Goal: Transaction & Acquisition: Purchase product/service

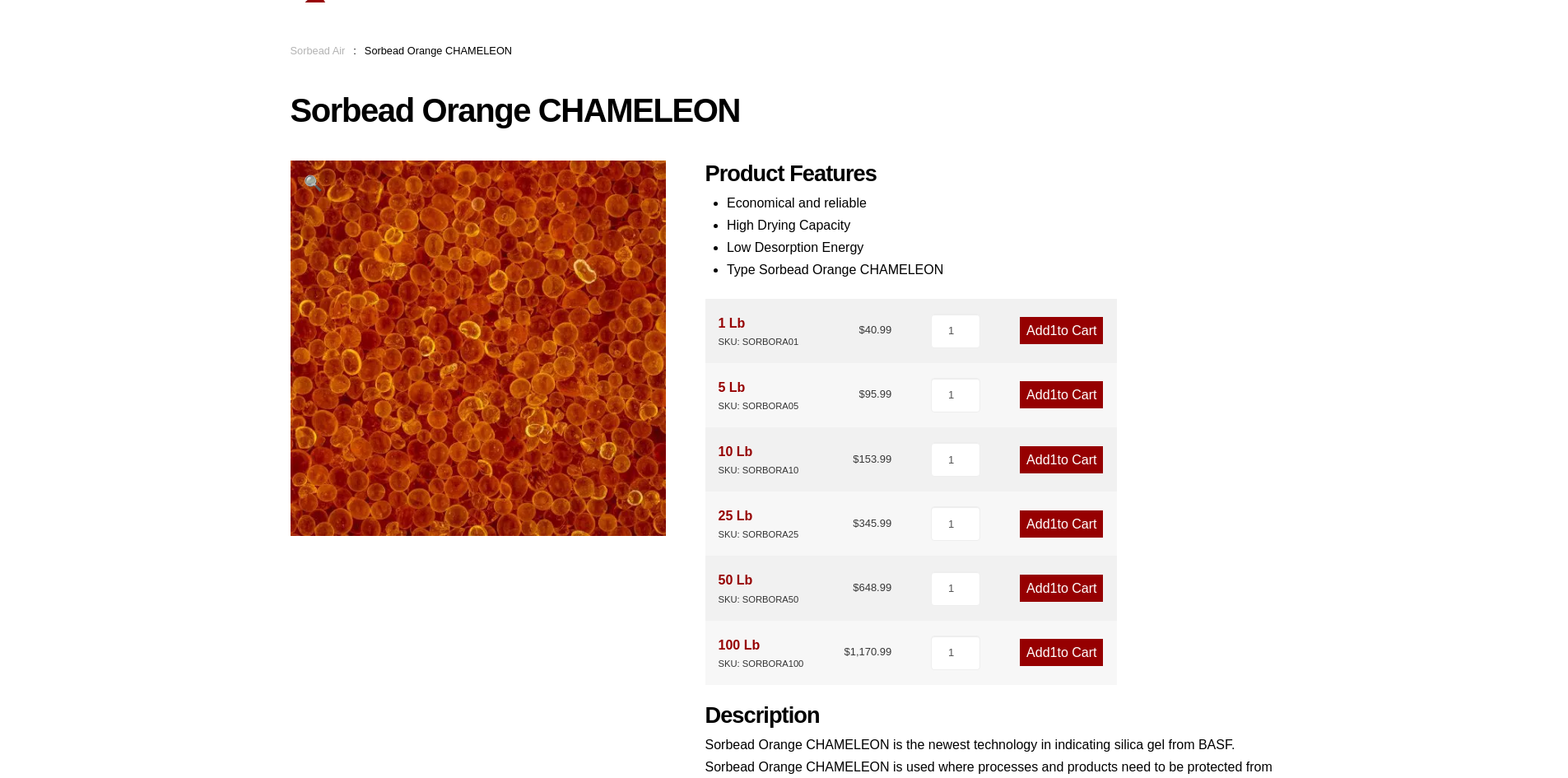
scroll to position [165, 0]
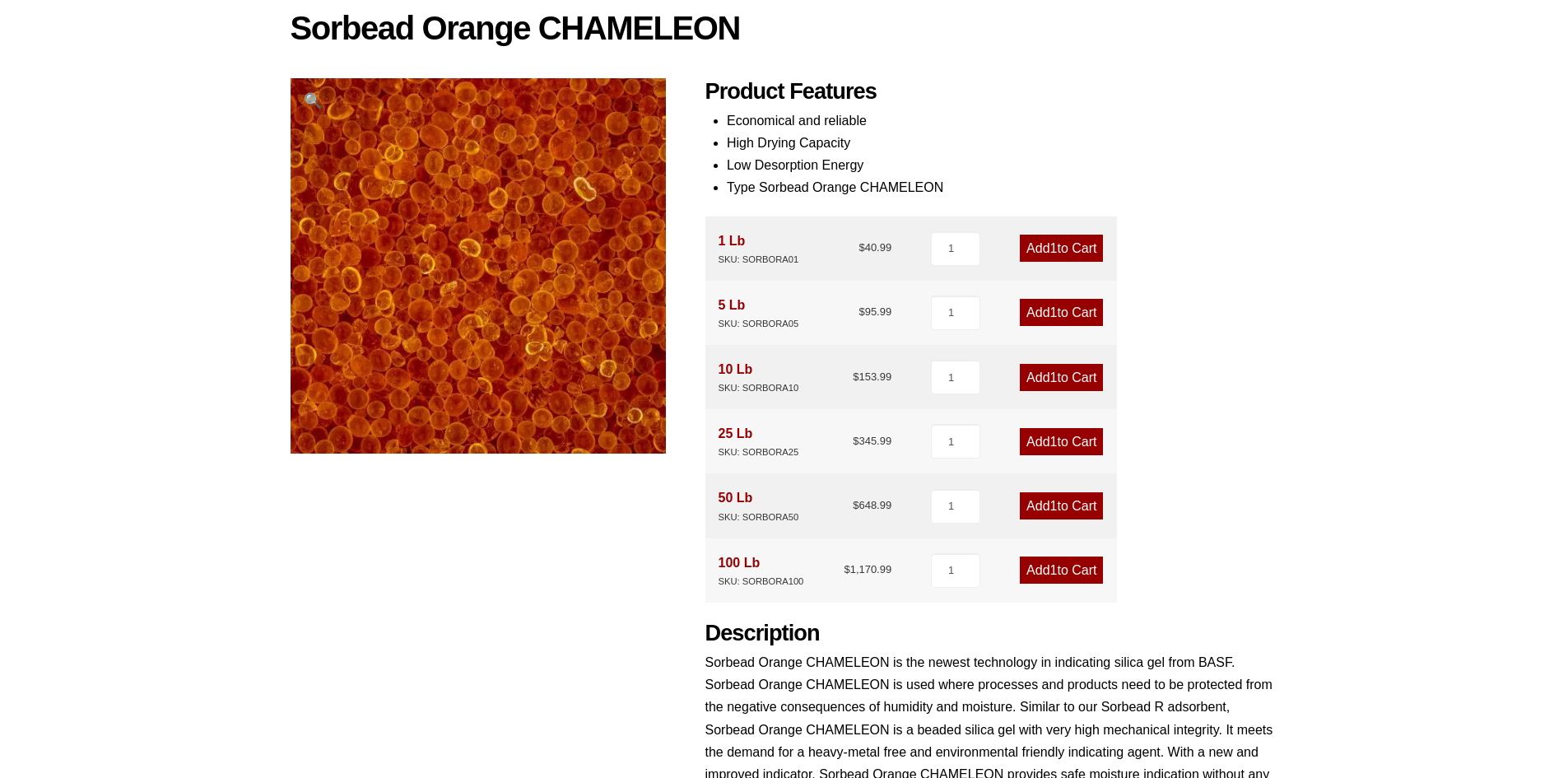
click at [1044, 376] on link "Add 1 to Cart" at bounding box center [1061, 378] width 83 height 27
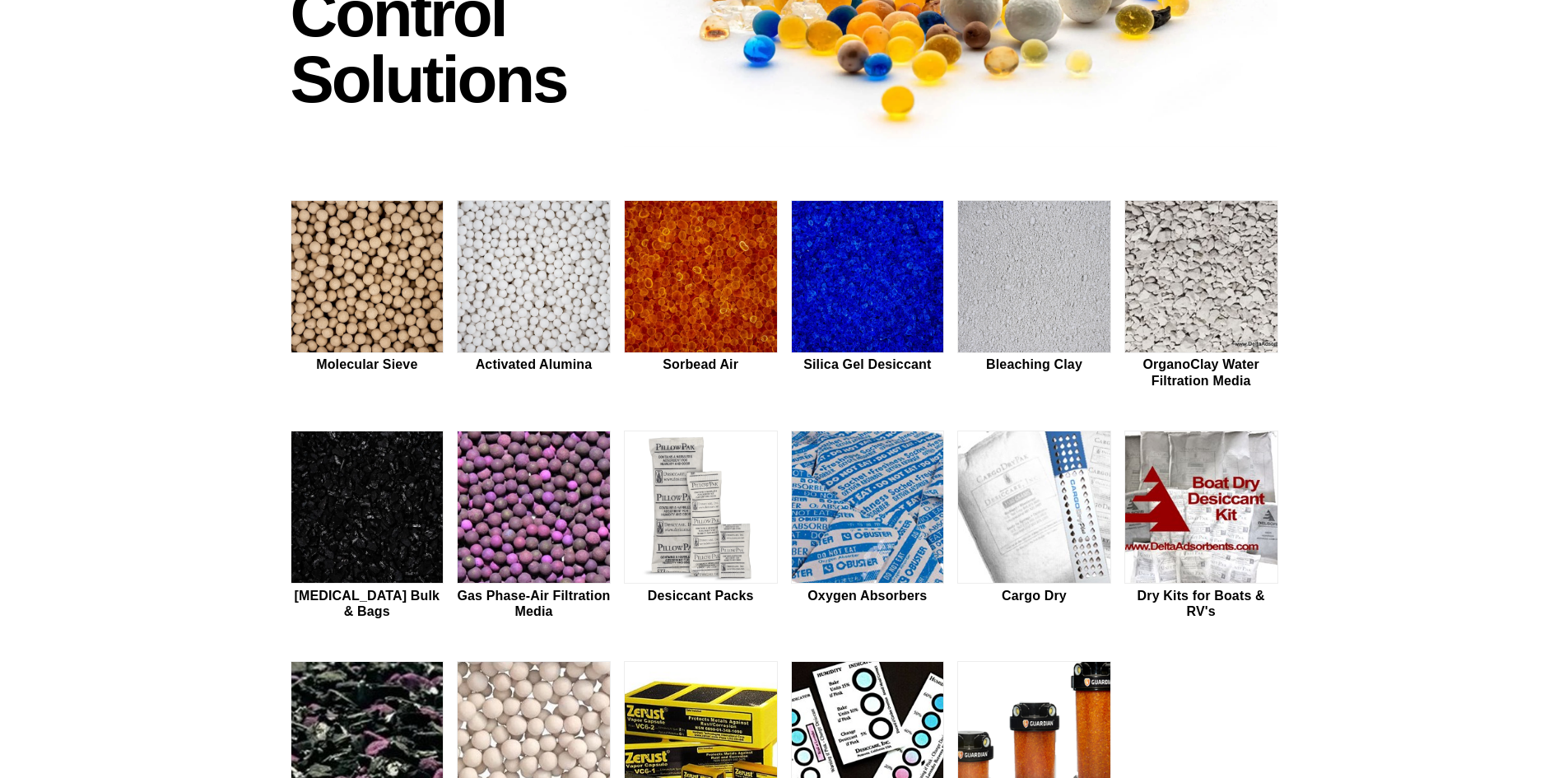
scroll to position [330, 0]
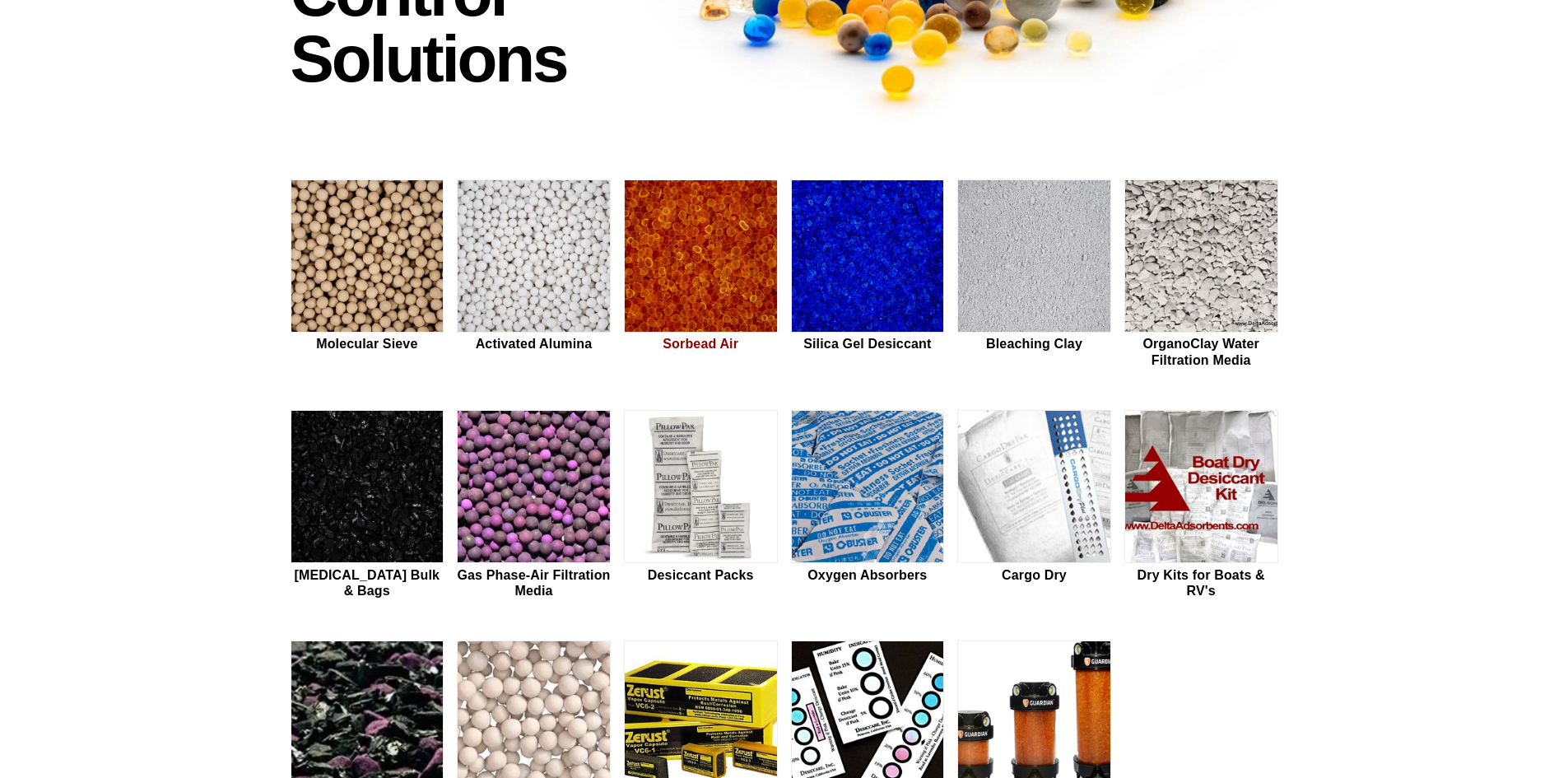
click at [703, 262] on img at bounding box center [701, 257] width 152 height 153
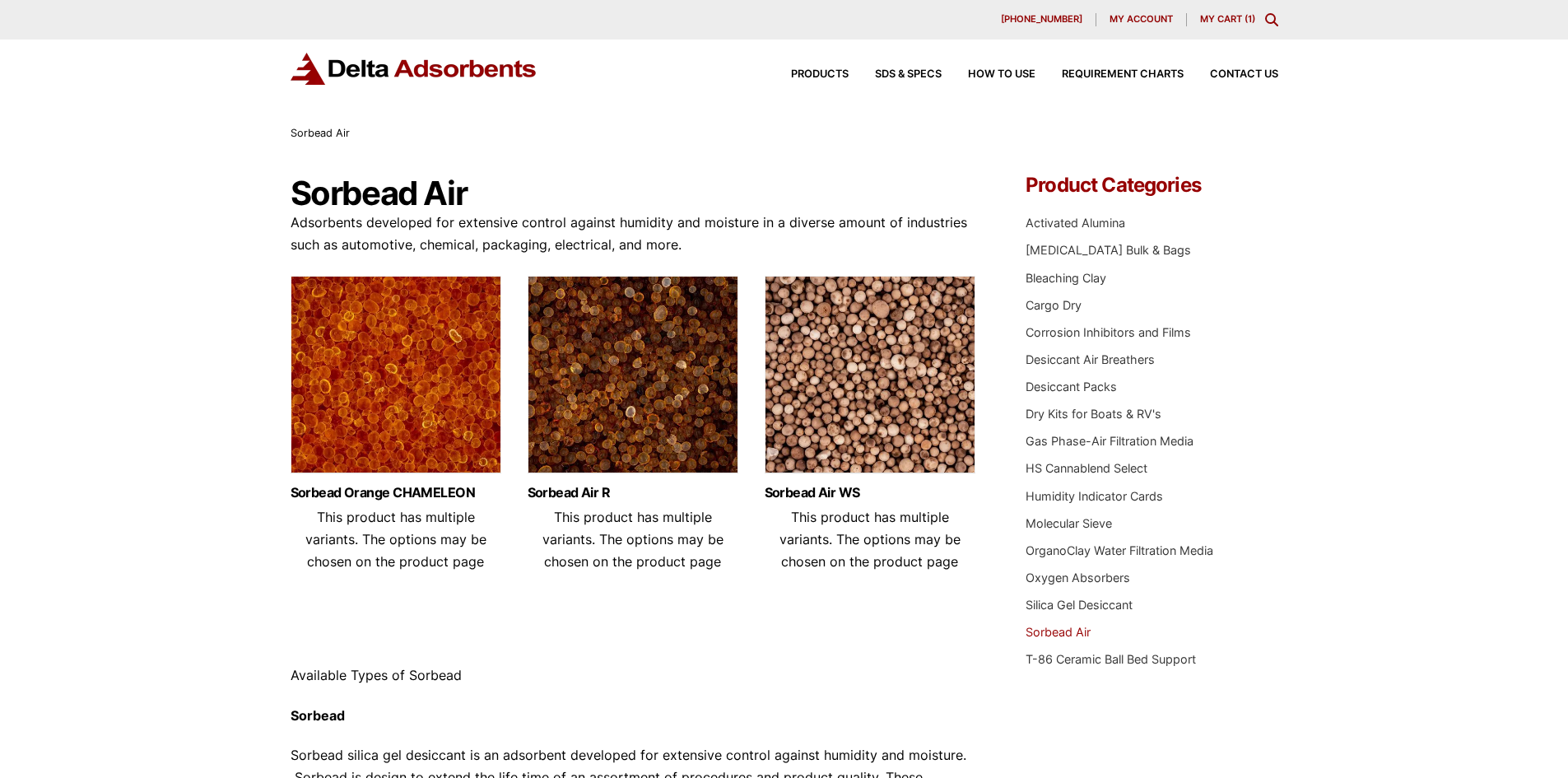
click at [391, 394] on img at bounding box center [395, 379] width 211 height 206
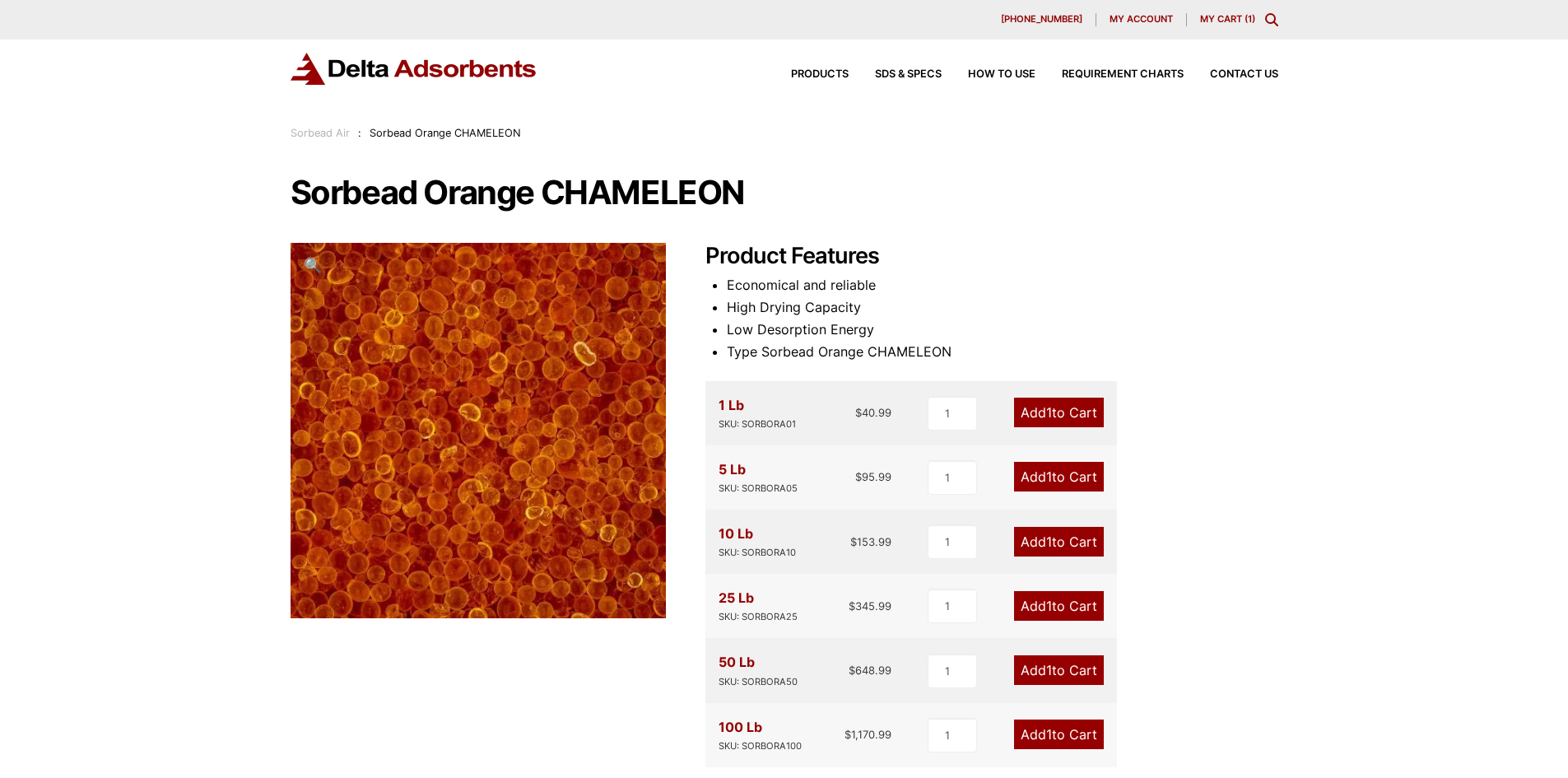
click at [1034, 545] on link "Add 1 to Cart" at bounding box center [1058, 542] width 89 height 29
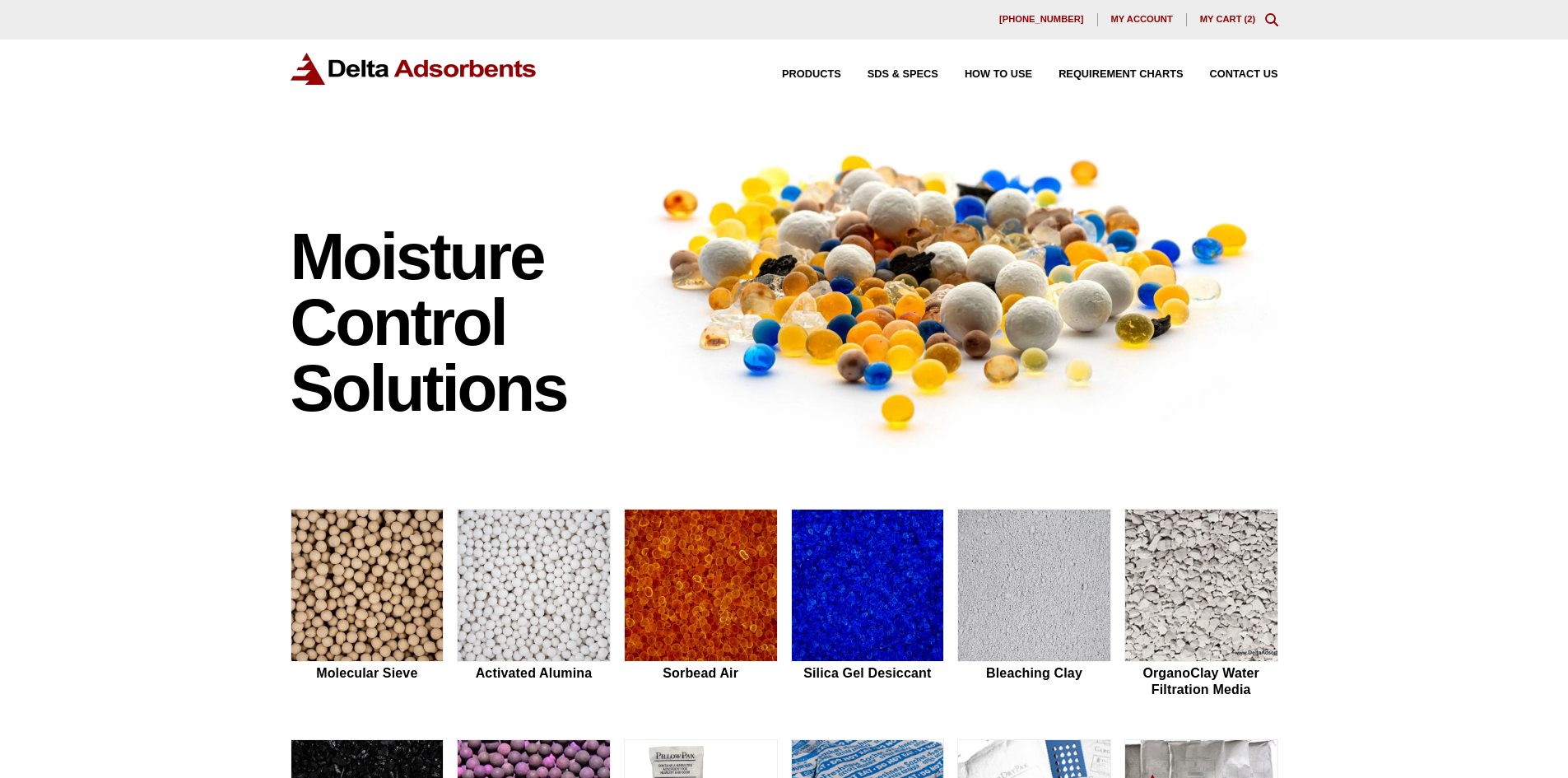
click at [1218, 15] on link "My Cart ( 2 )" at bounding box center [1228, 19] width 56 height 10
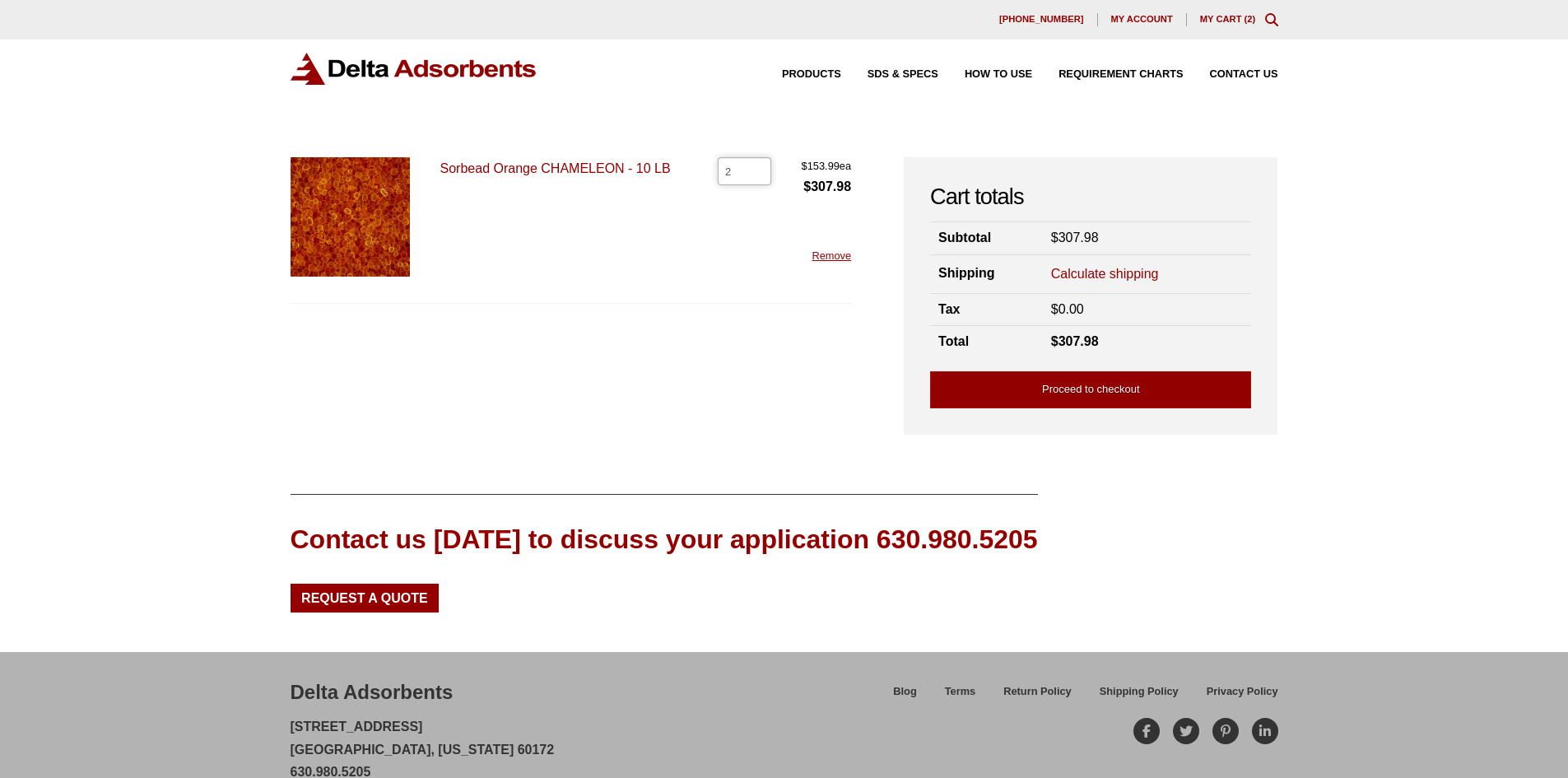
drag, startPoint x: 712, startPoint y: 182, endPoint x: 697, endPoint y: 182, distance: 15.0
click at [697, 182] on div "Sorbead Orange CHAMELEON - 10 LB Sorbead Orange CHAMELEON - 10 LB quantity 2 $ …" at bounding box center [571, 230] width 561 height 146
type input "1"
click at [751, 177] on input "1" at bounding box center [744, 171] width 54 height 28
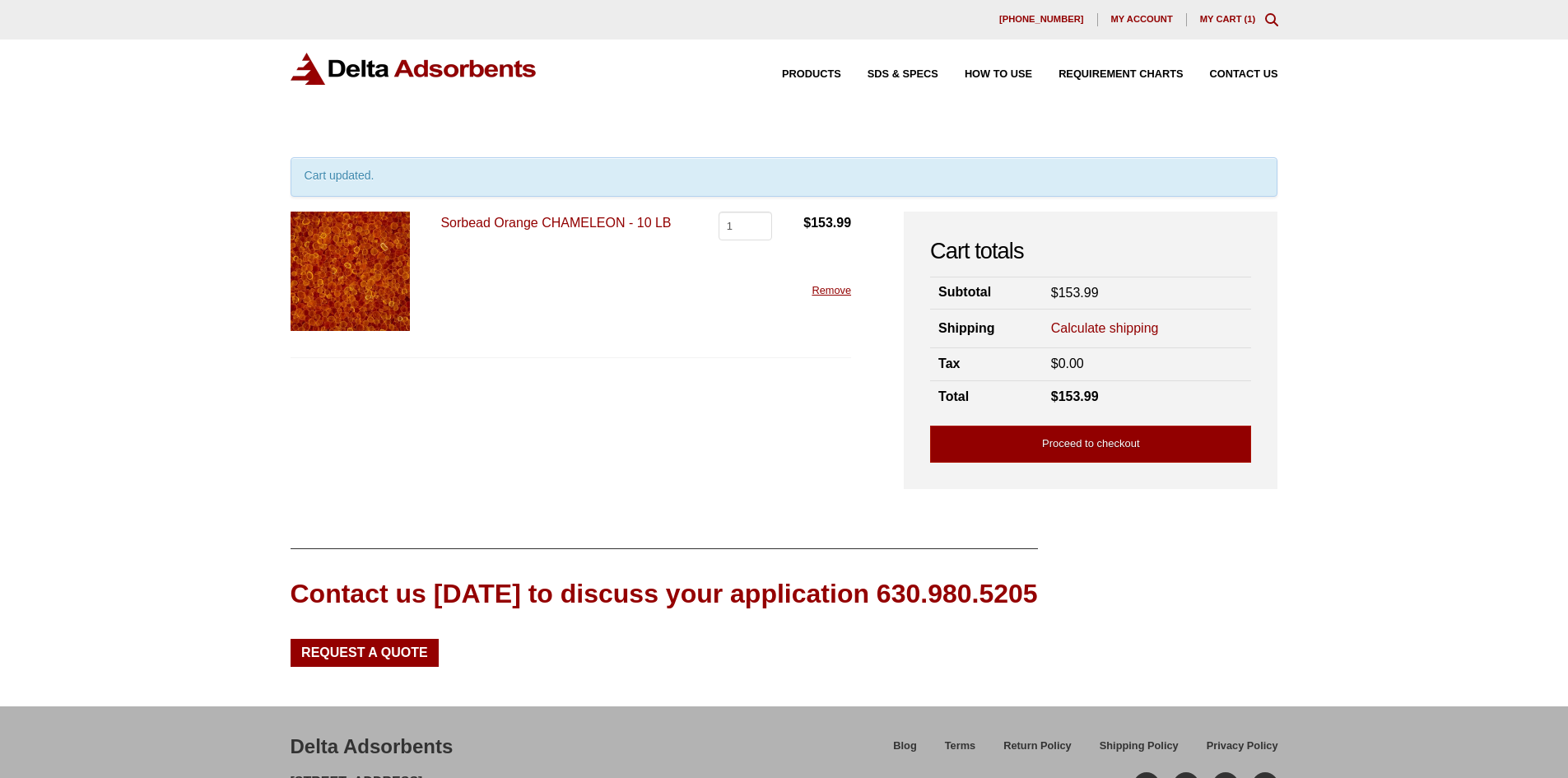
click at [262, 461] on div "Our website has detected that you are using an outdated browser that will preve…" at bounding box center [784, 442] width 1568 height 886
click at [1369, 470] on div "Our website has detected that you are using an outdated browser that will preve…" at bounding box center [784, 442] width 1568 height 886
click at [609, 228] on link "Sorbead Orange CHAMELEON - 10 LB" at bounding box center [555, 223] width 231 height 14
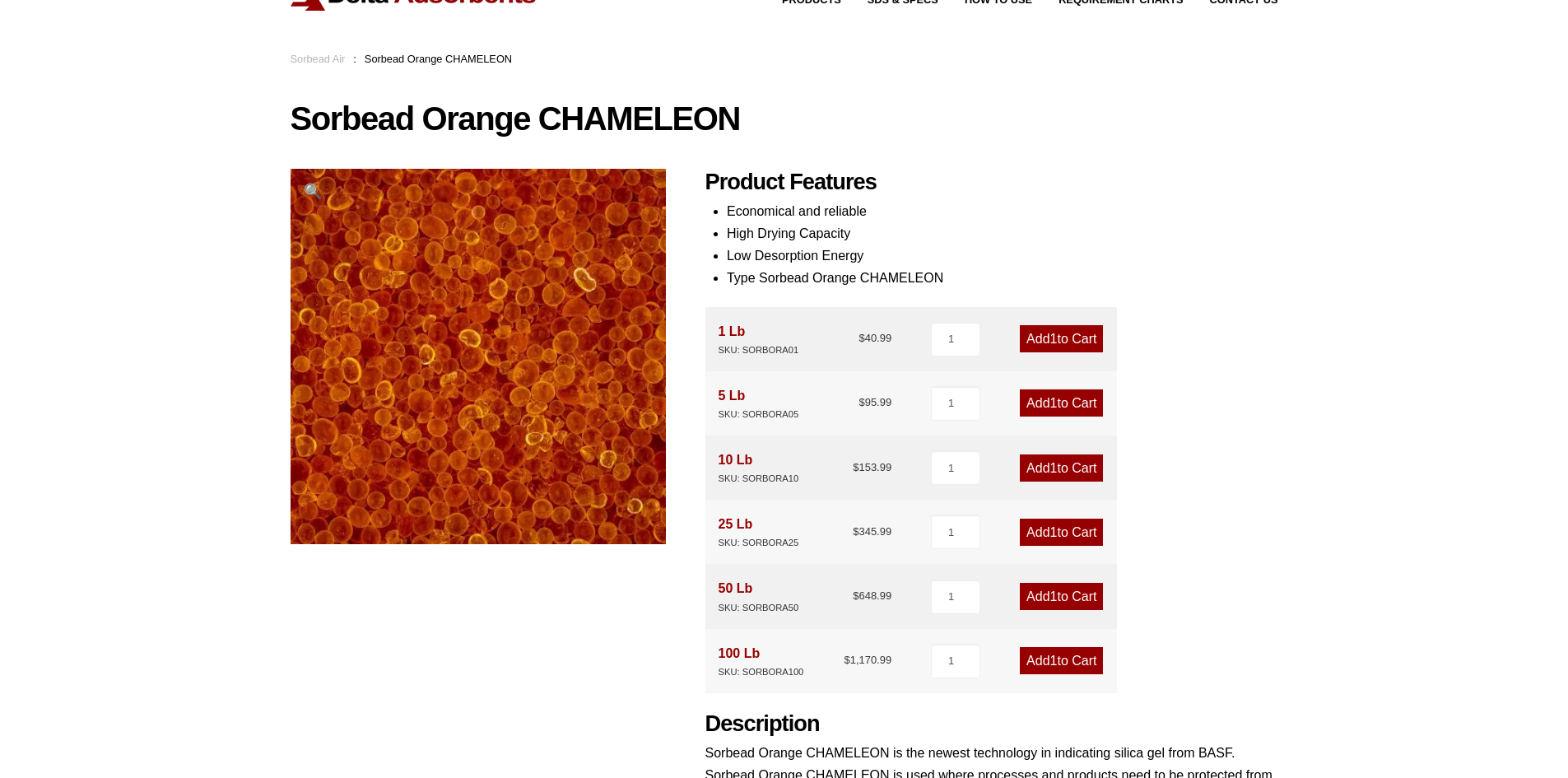
scroll to position [71, 0]
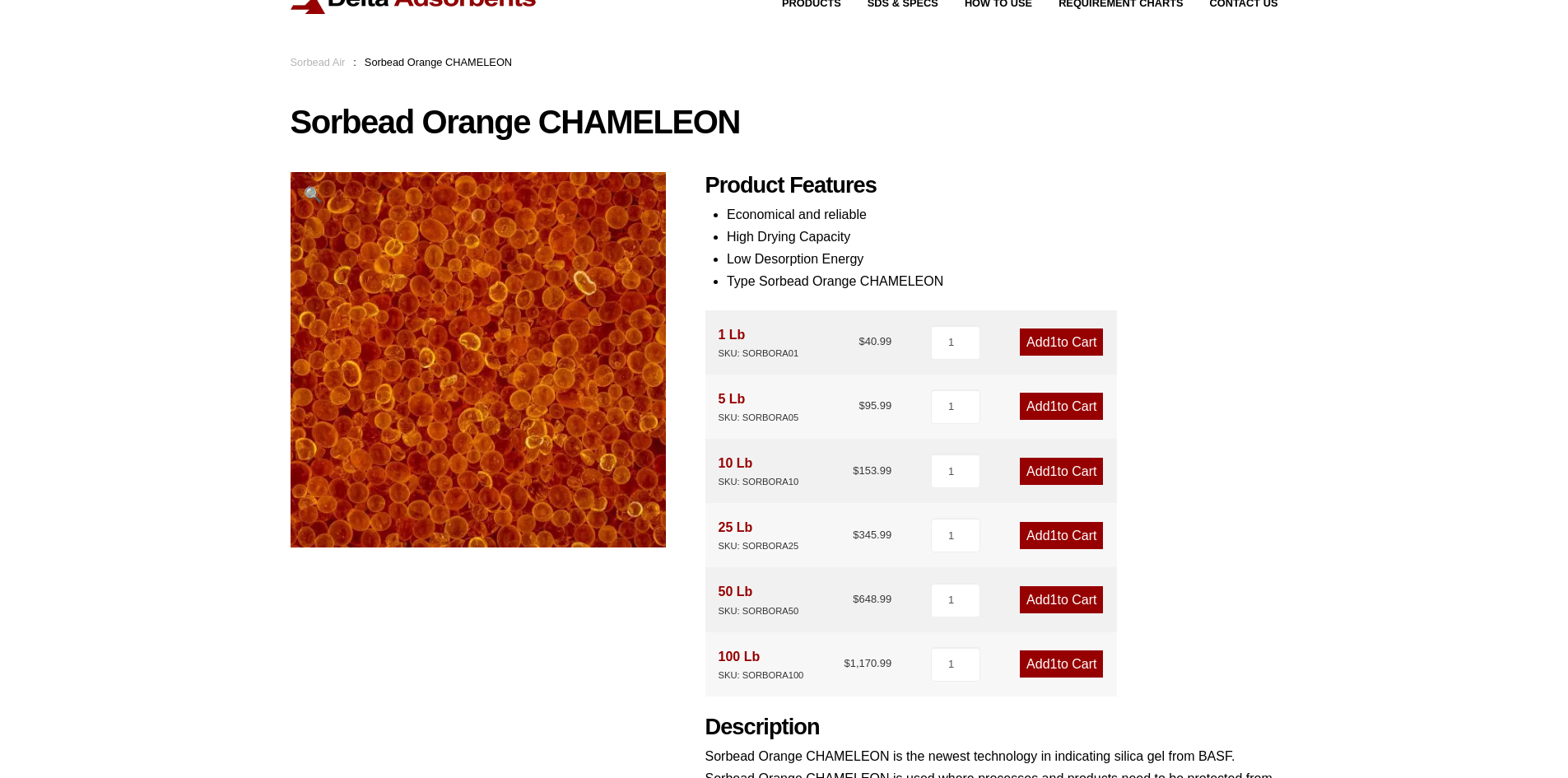
drag, startPoint x: 684, startPoint y: 574, endPoint x: 707, endPoint y: 558, distance: 28.0
click at [686, 573] on div "Sorbead Orange CHAMELEON 🔍 Product Features Economical and reliable High Drying…" at bounding box center [784, 572] width 988 height 935
drag, startPoint x: 719, startPoint y: 549, endPoint x: 799, endPoint y: 561, distance: 80.9
click at [799, 561] on div "25 Lb SKU: SORBORA25 $ 345.99 1 Add 1 to Cart" at bounding box center [911, 535] width 411 height 64
drag, startPoint x: 718, startPoint y: 482, endPoint x: 799, endPoint y: 485, distance: 81.1
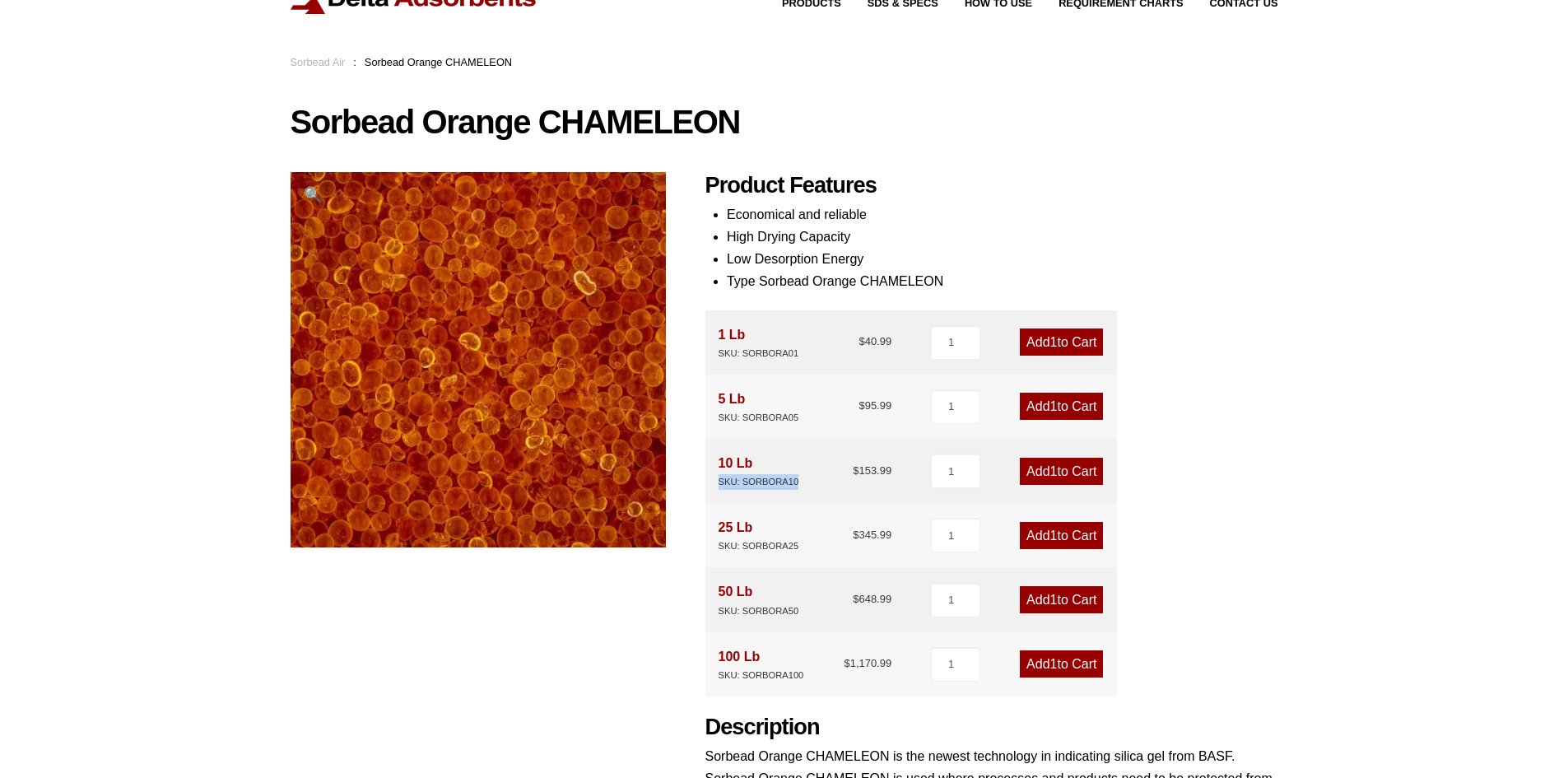
click at [799, 485] on div "SKU: SORBORA10" at bounding box center [758, 482] width 80 height 16
copy div "SKU: SORBORA10"
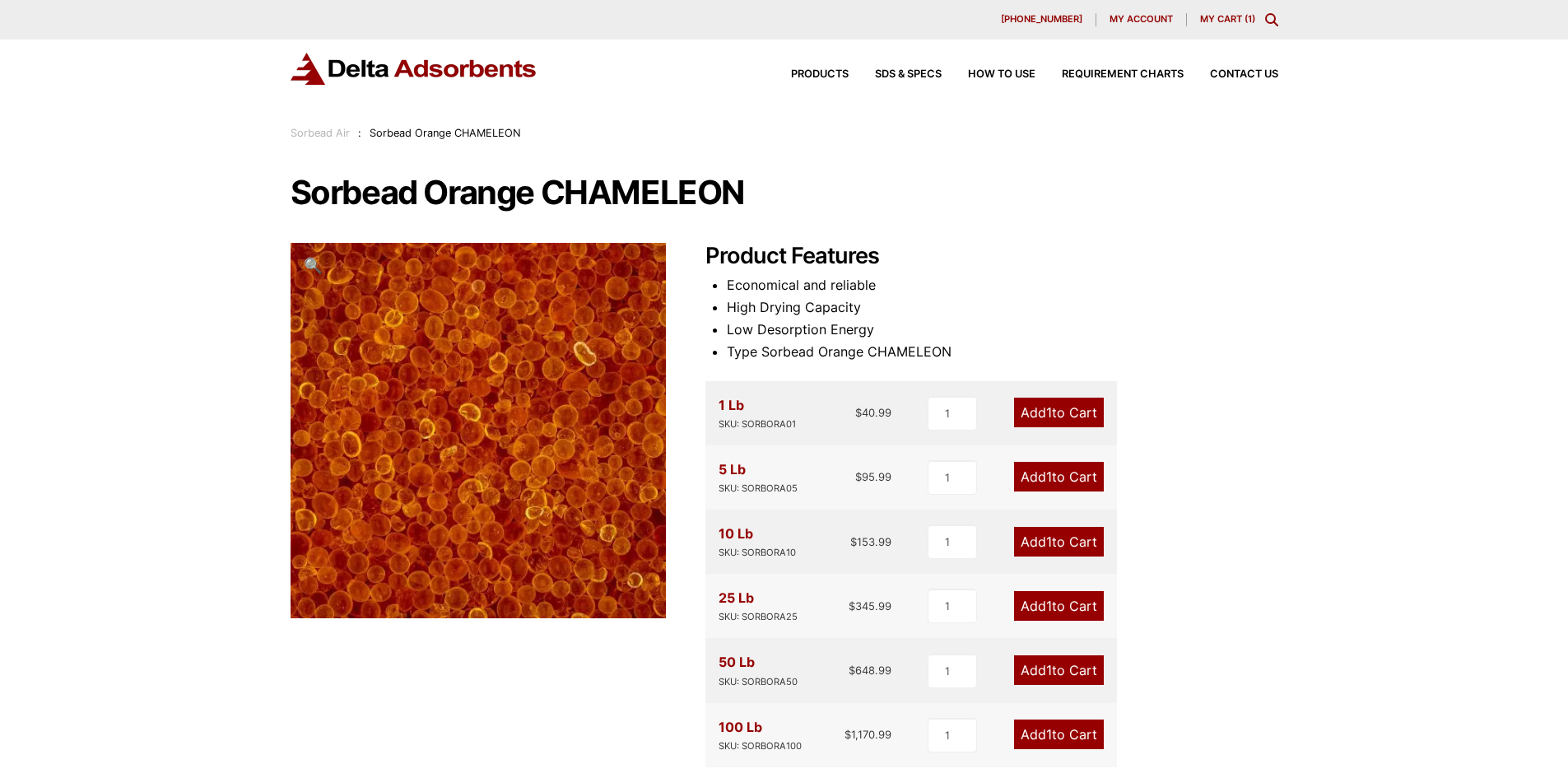
scroll to position [82, 0]
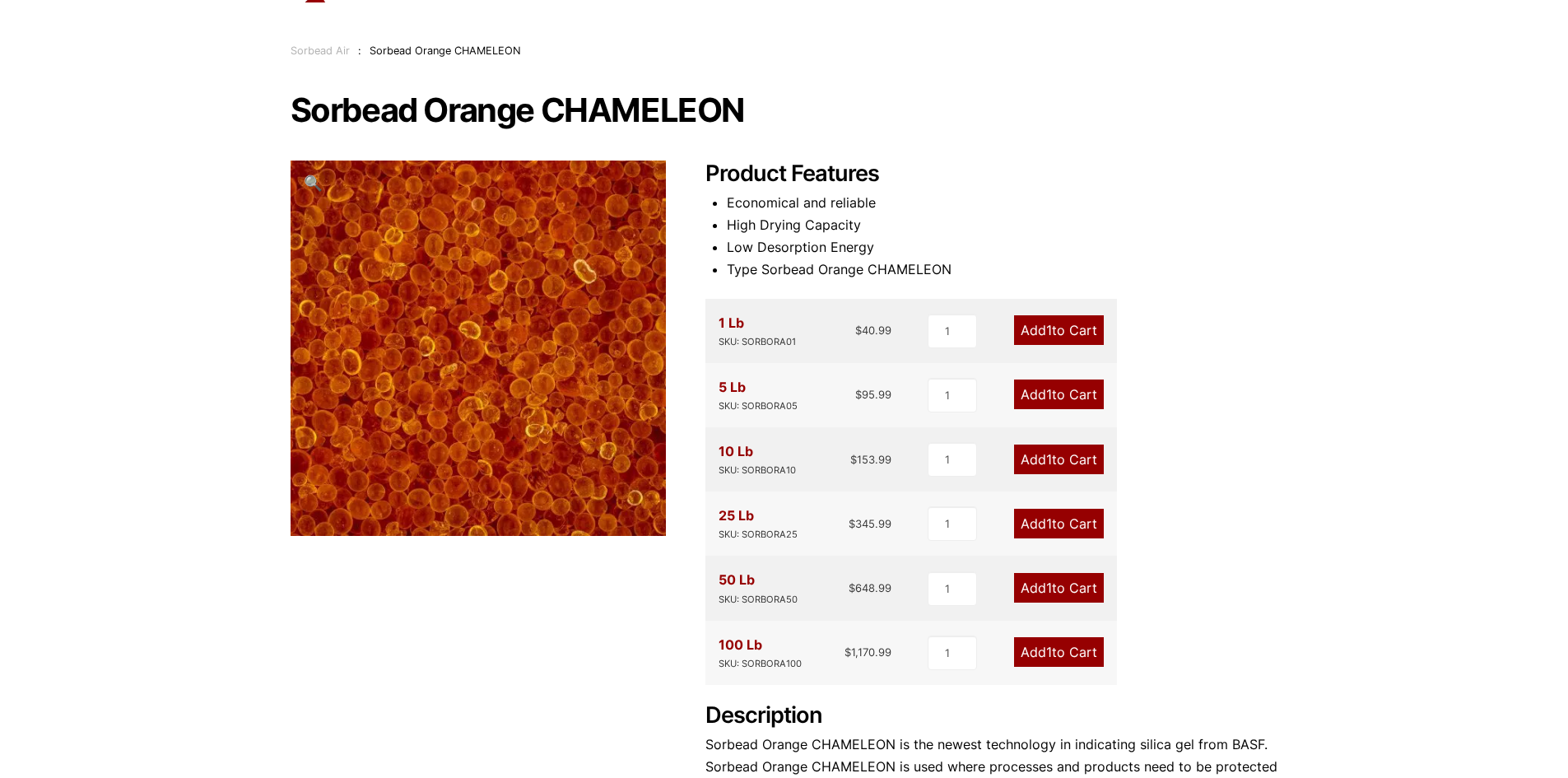
click at [1029, 467] on link "Add 1 to Cart" at bounding box center [1058, 459] width 89 height 29
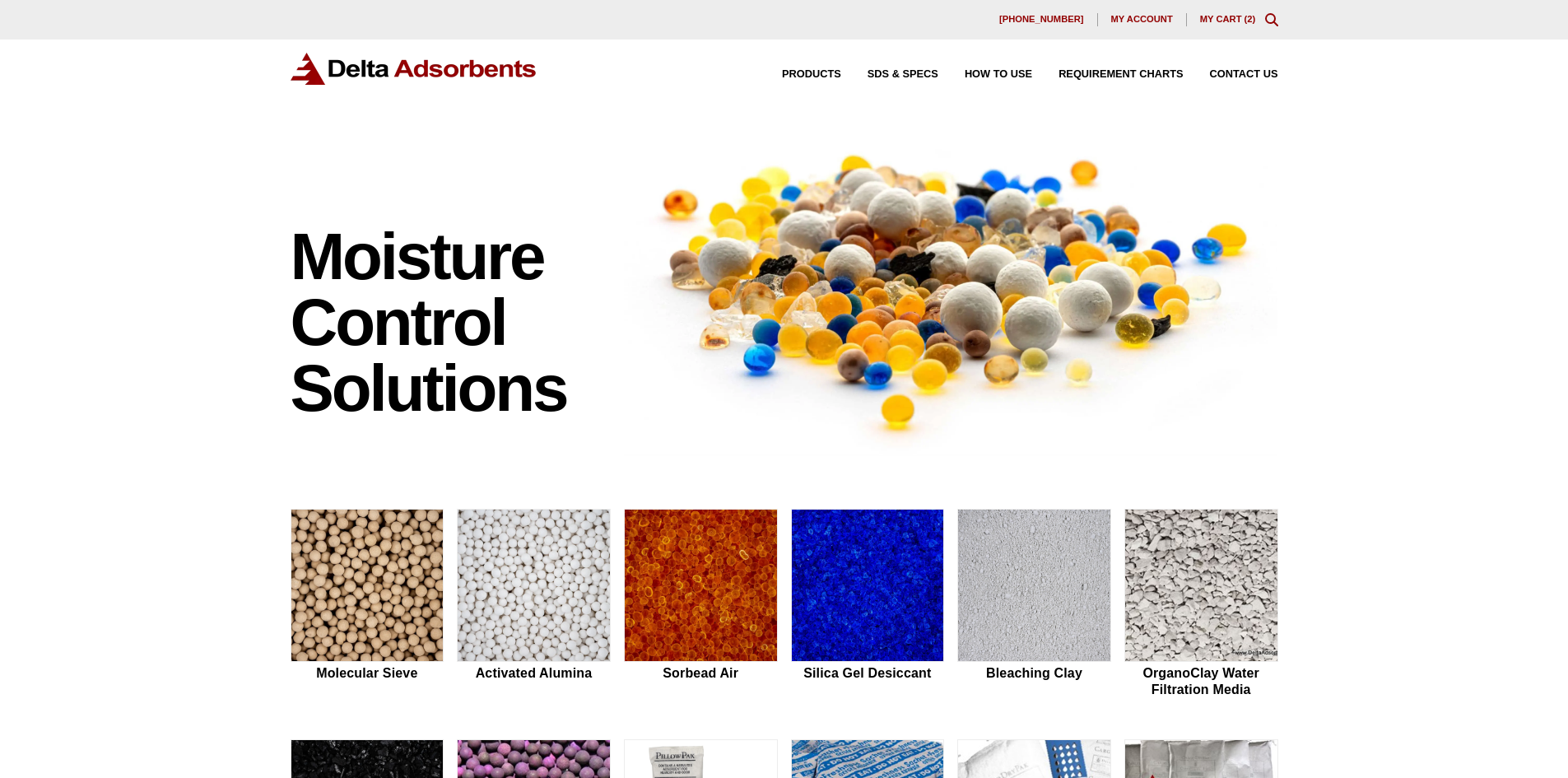
click at [1238, 23] on link "My Cart ( 2 )" at bounding box center [1228, 19] width 56 height 10
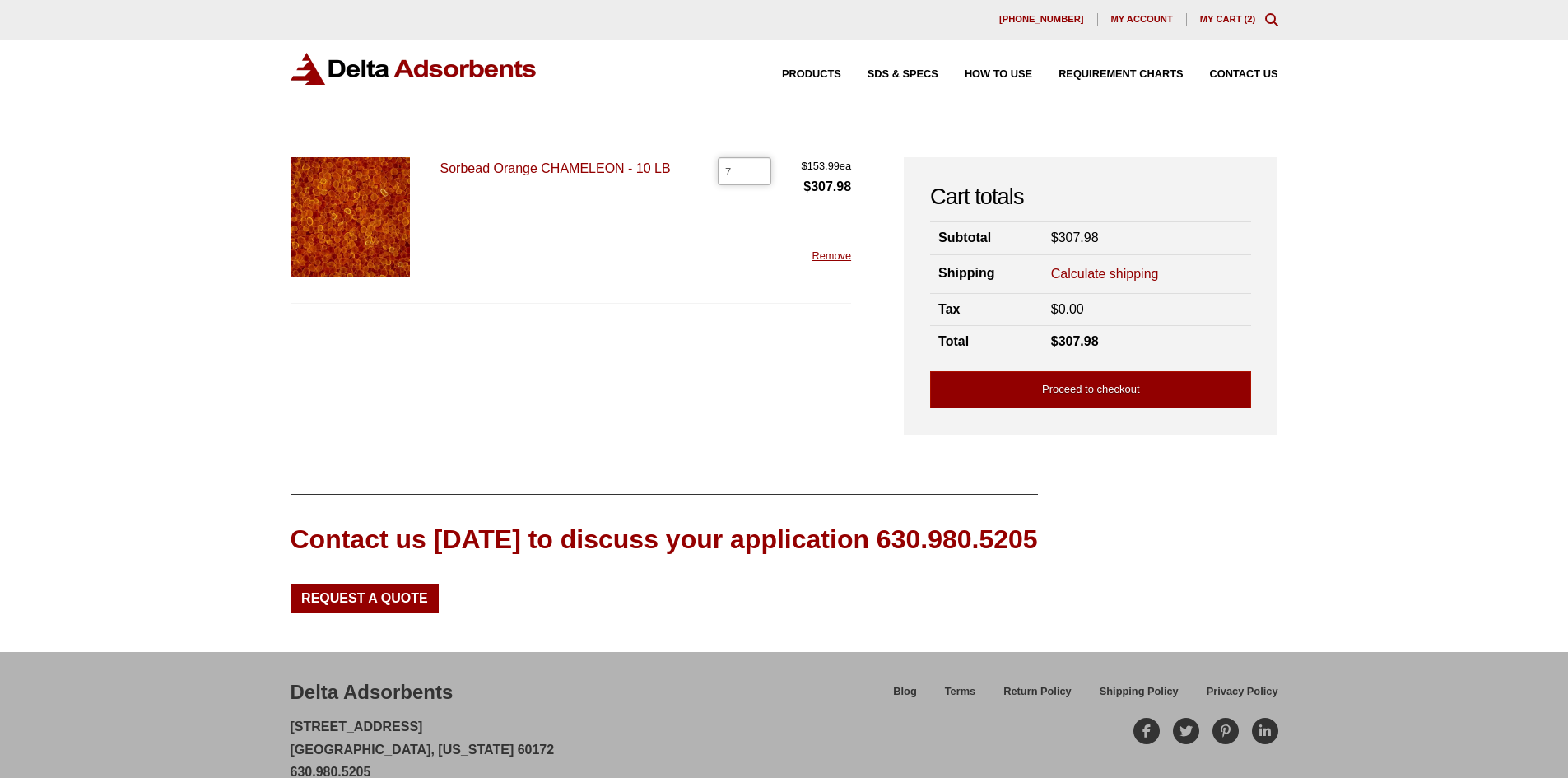
drag, startPoint x: 758, startPoint y: 171, endPoint x: 748, endPoint y: 171, distance: 10.0
type input "7"
click at [748, 171] on input "7" at bounding box center [744, 171] width 54 height 28
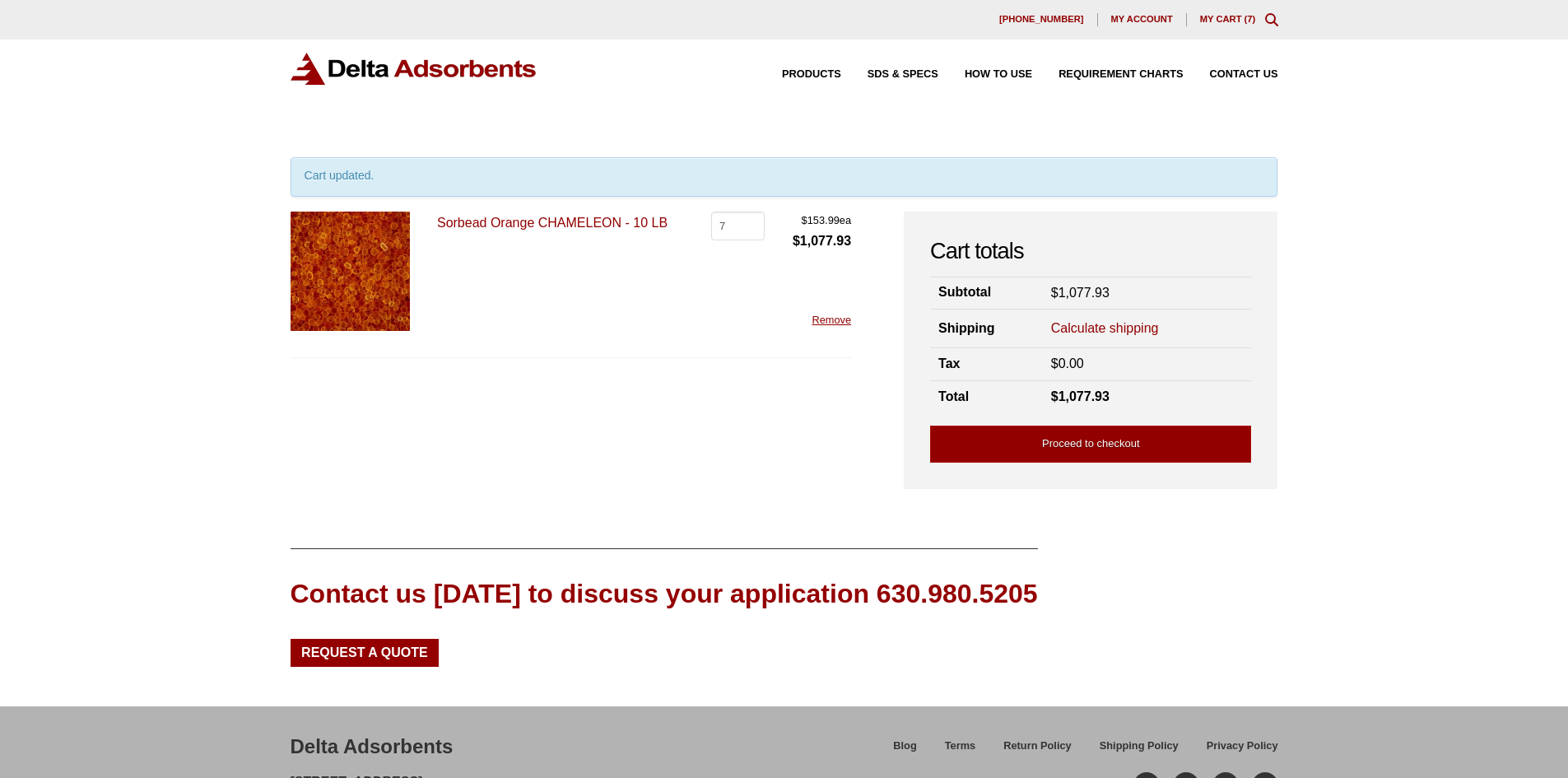
click at [733, 171] on div "Cart updated." at bounding box center [784, 177] width 988 height 39
click at [718, 228] on input "7" at bounding box center [738, 226] width 54 height 28
click at [719, 228] on input "7" at bounding box center [738, 226] width 54 height 28
type input "1"
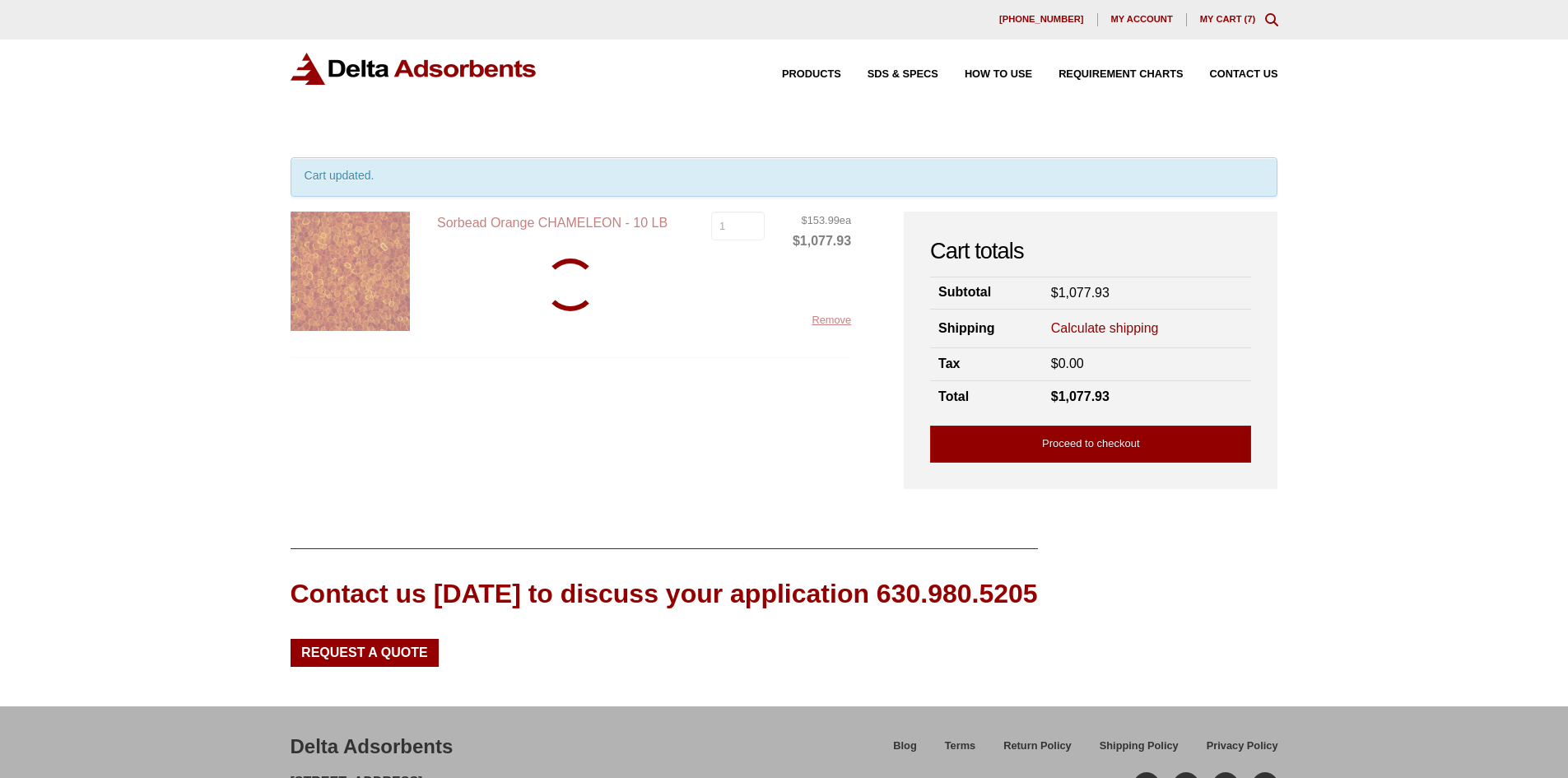
click at [776, 324] on div "Sorbead Orange CHAMELEON - 10 LB Sorbead Orange CHAMELEON - 10 LB quantity 1 $ …" at bounding box center [571, 285] width 561 height 146
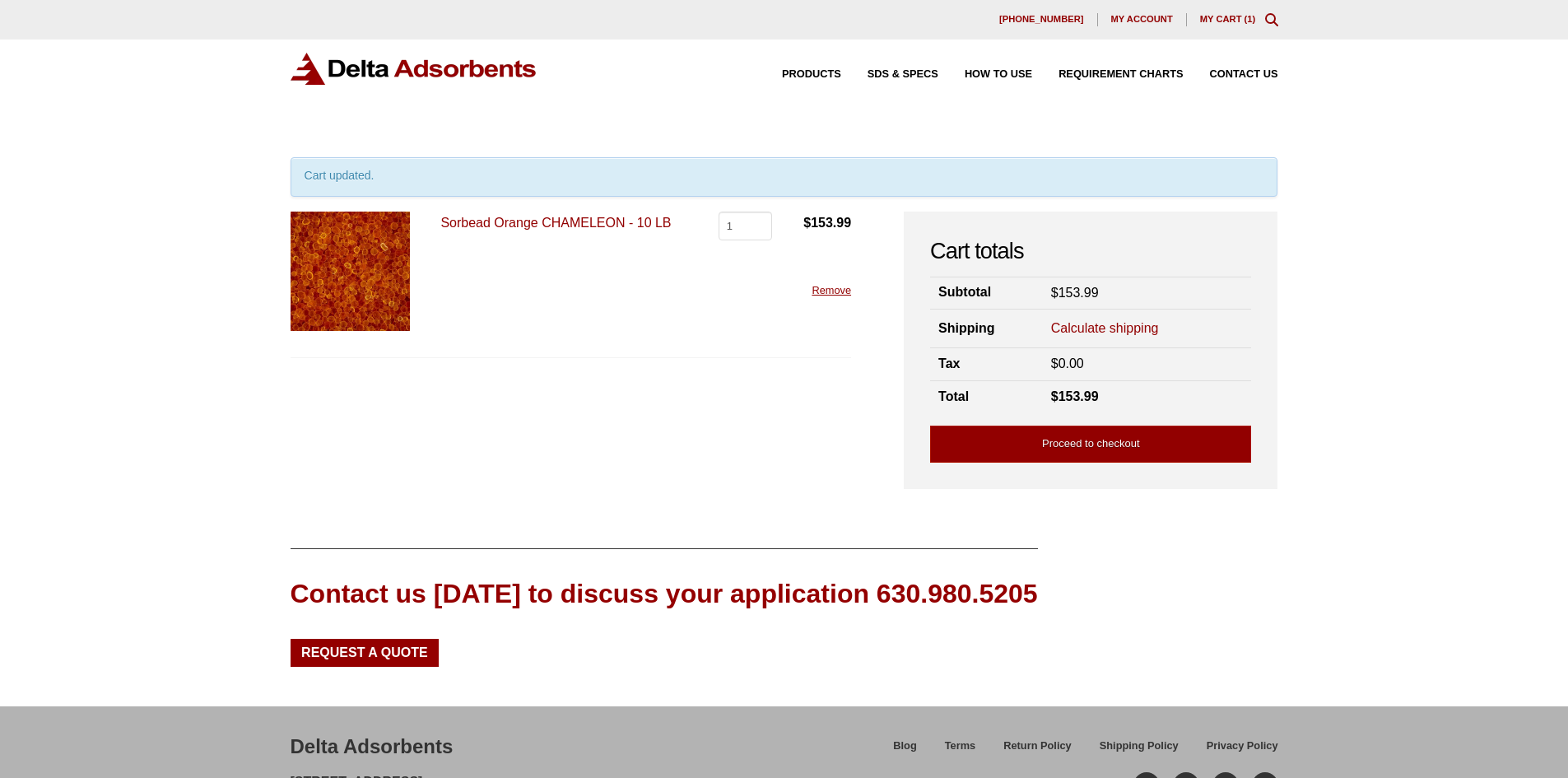
click at [336, 242] on img at bounding box center [350, 272] width 120 height 120
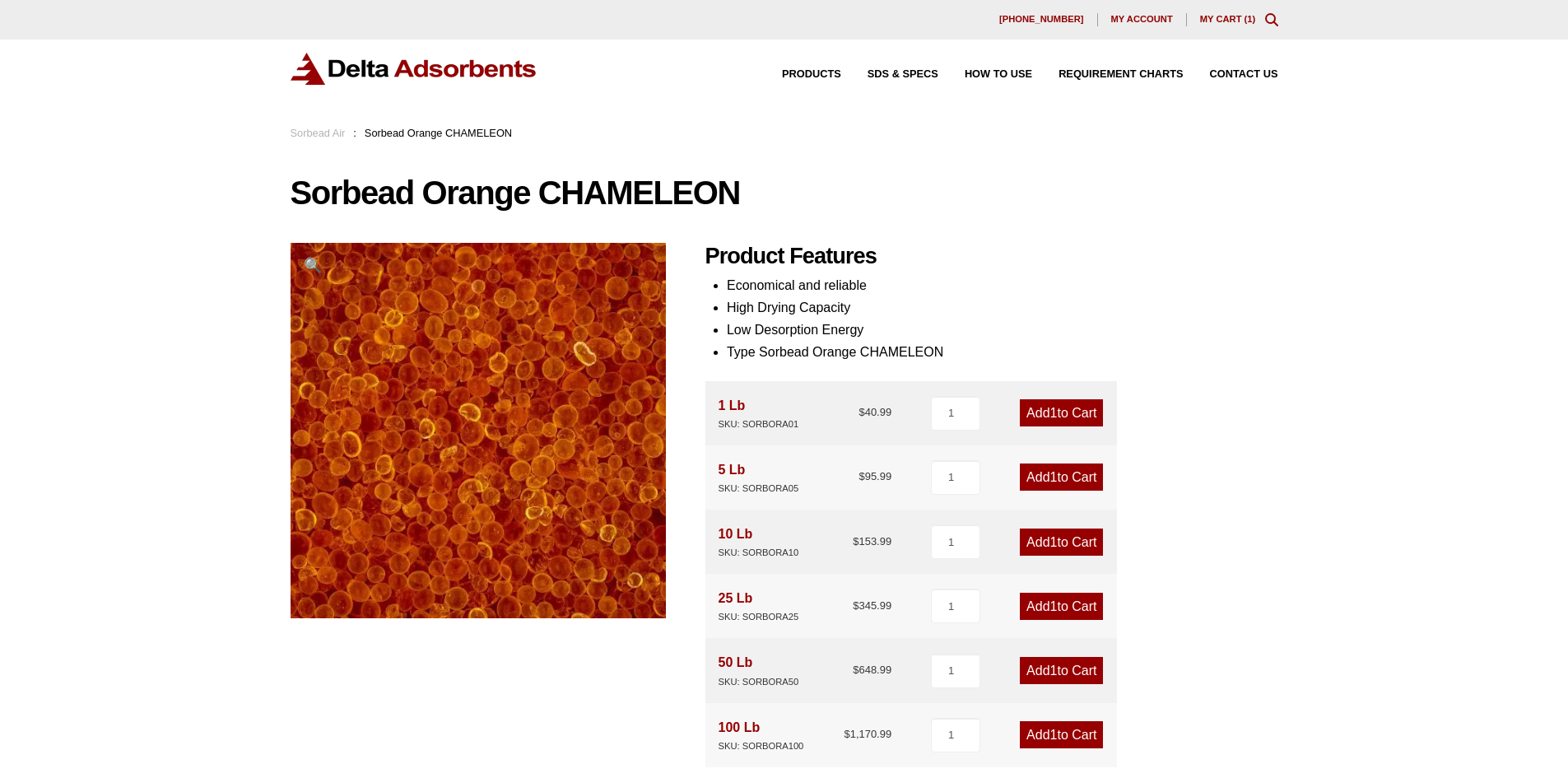
scroll to position [82, 0]
